Goal: Find specific page/section: Find specific page/section

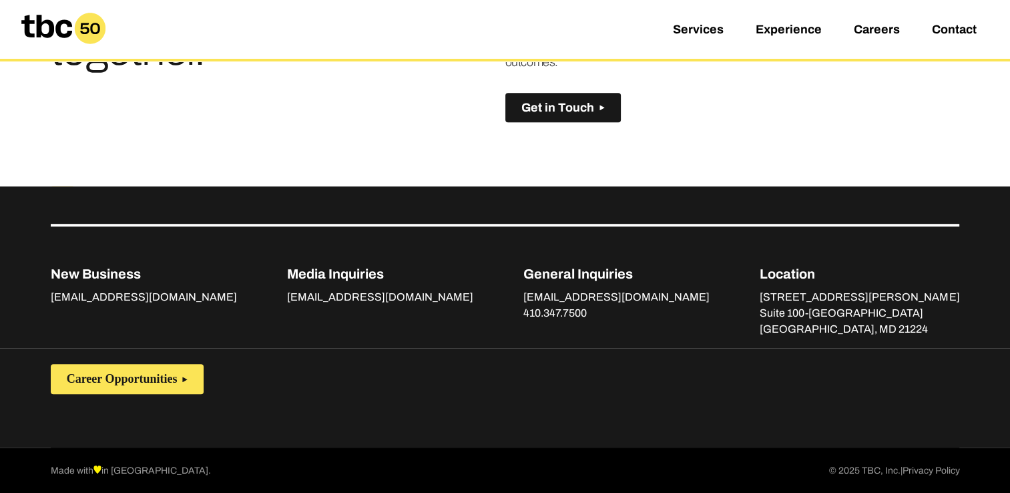
scroll to position [975, 0]
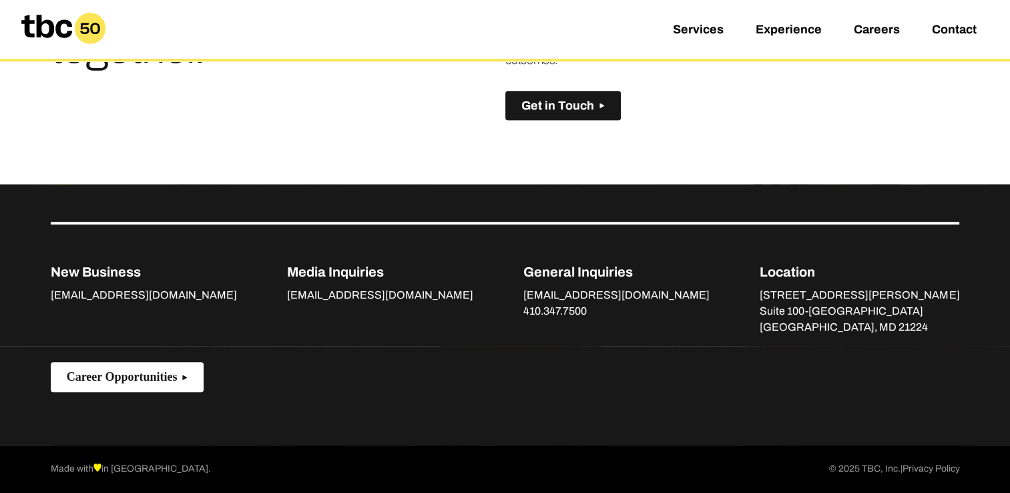
click at [148, 375] on span "Career Opportunities" at bounding box center [122, 377] width 111 height 14
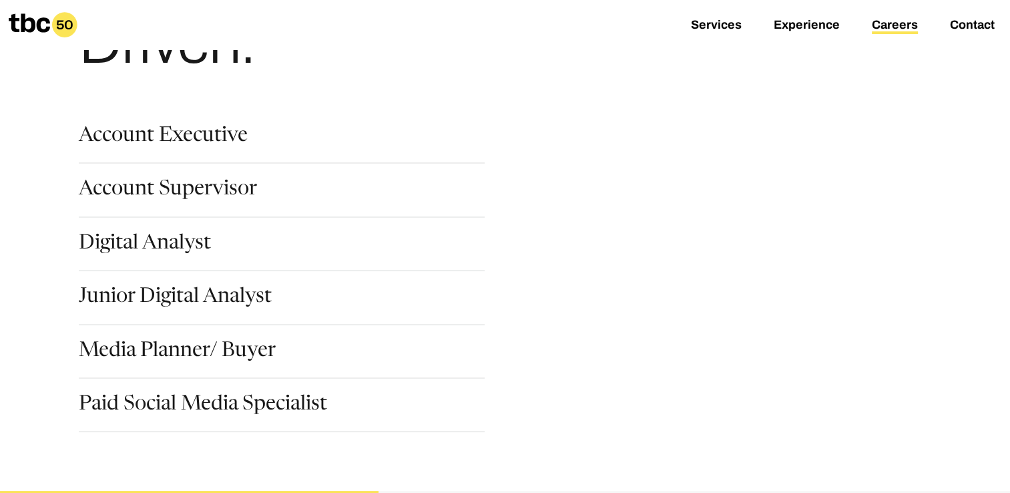
scroll to position [154, 0]
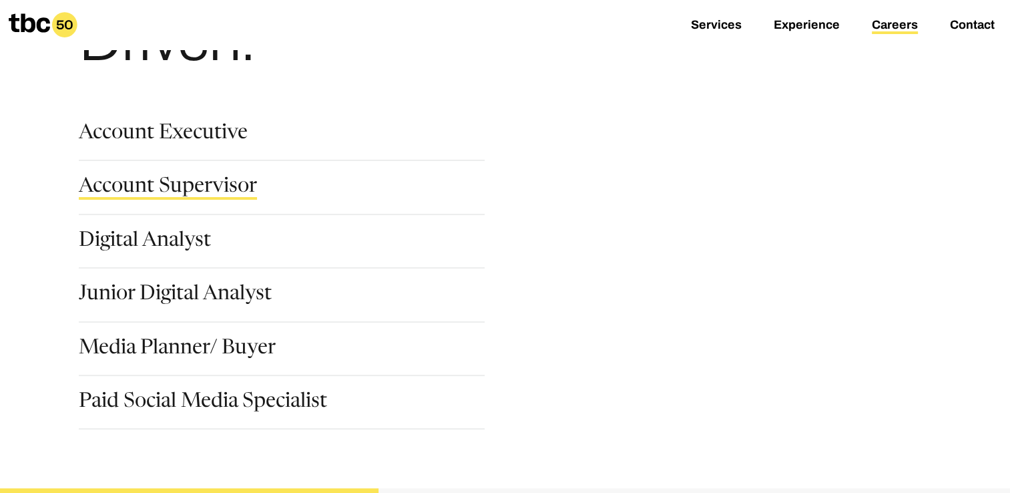
click at [168, 188] on link "Account Supervisor" at bounding box center [168, 188] width 178 height 23
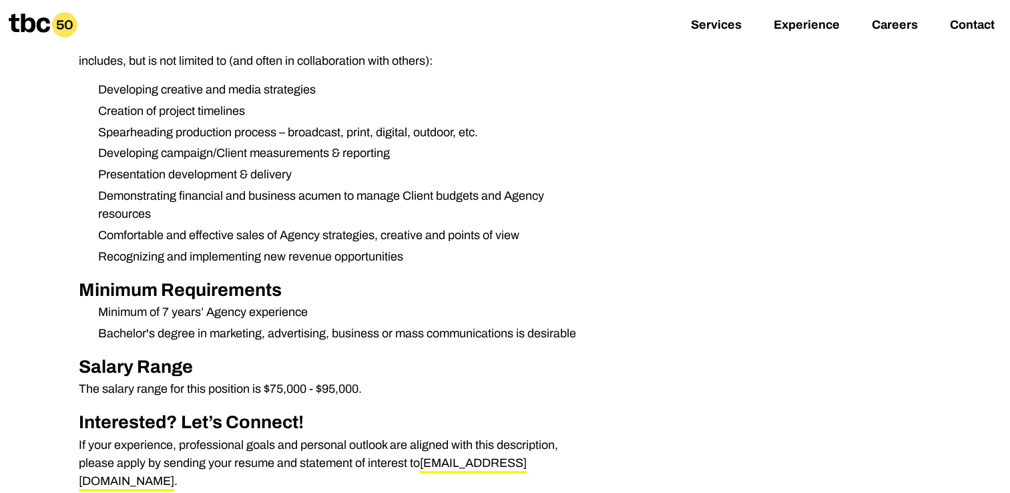
scroll to position [511, 0]
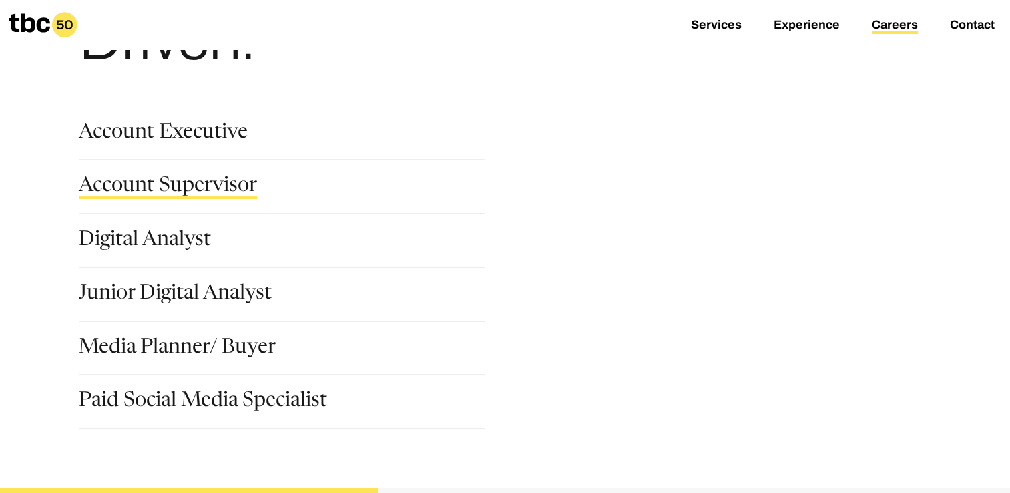
scroll to position [157, 0]
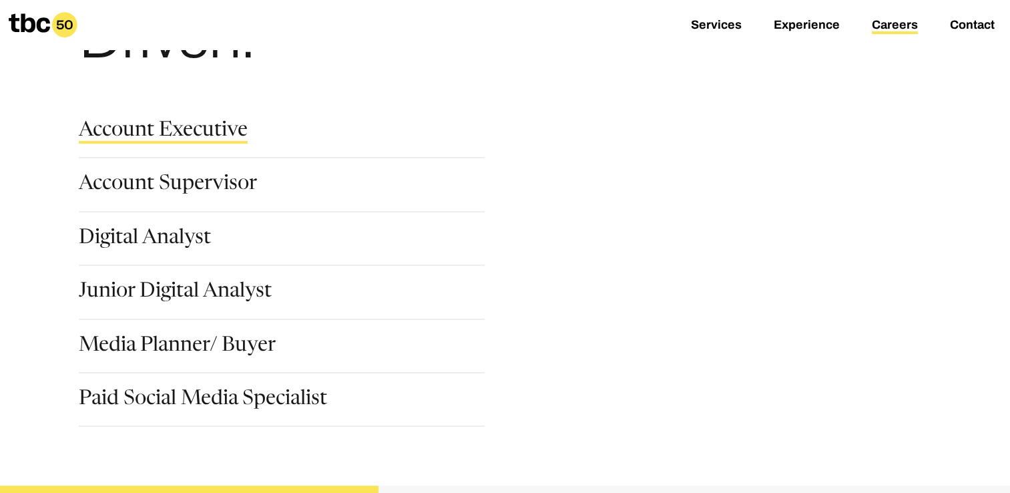
click at [205, 135] on link "Account Executive" at bounding box center [163, 132] width 169 height 23
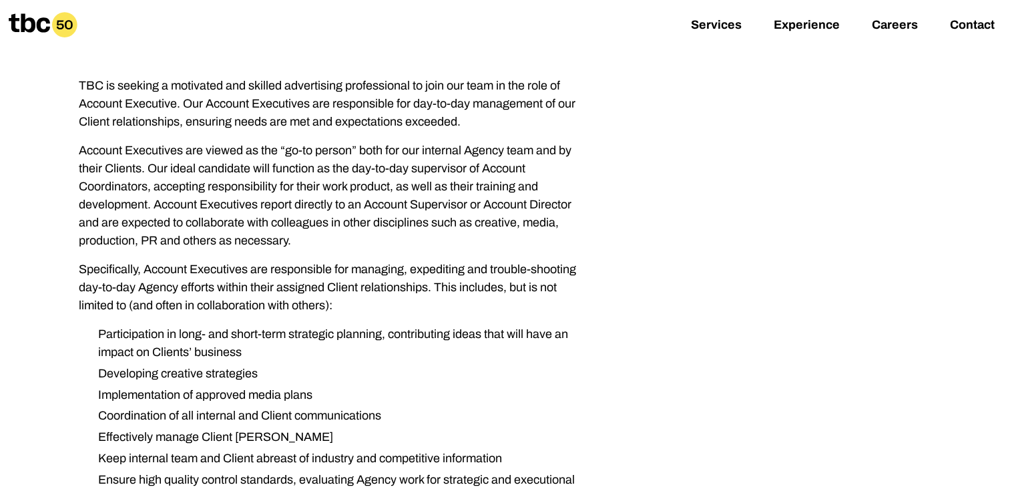
scroll to position [210, 0]
